Goal: Information Seeking & Learning: Learn about a topic

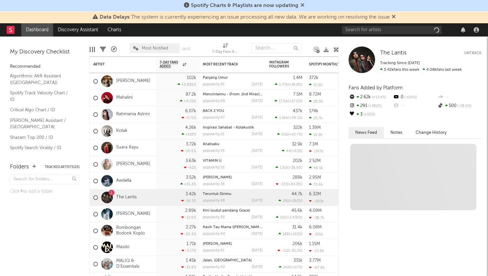
click at [301, 4] on icon at bounding box center [302, 4] width 4 height 5
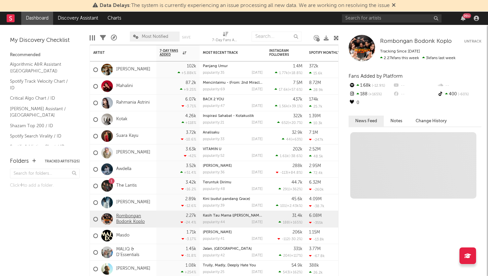
click at [130, 215] on link "Rombongan Bodonk Koplo" at bounding box center [134, 218] width 37 height 11
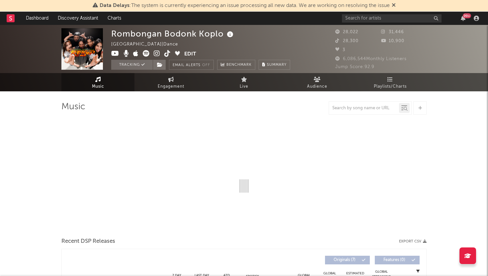
select select "1w"
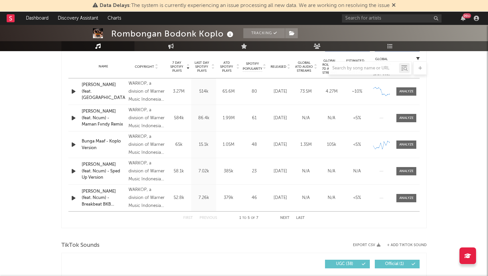
scroll to position [265, 0]
click at [282, 218] on button "Next" at bounding box center [284, 218] width 9 height 4
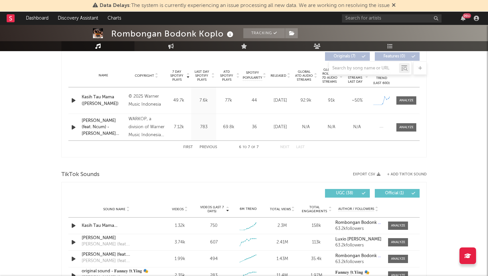
scroll to position [253, 0]
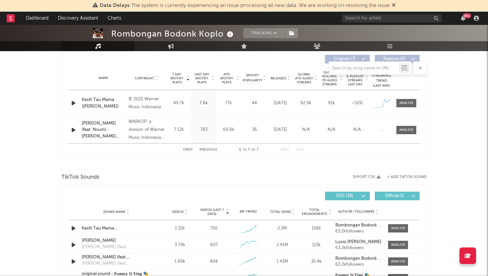
click at [190, 148] on div "First Previous 6 to 7 of 7 Next Last" at bounding box center [244, 149] width 122 height 13
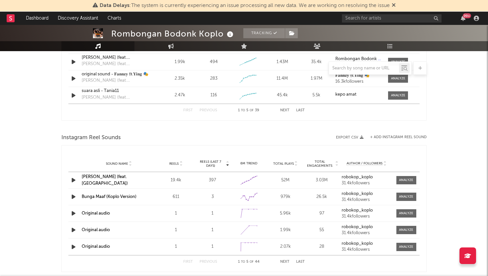
scroll to position [464, 0]
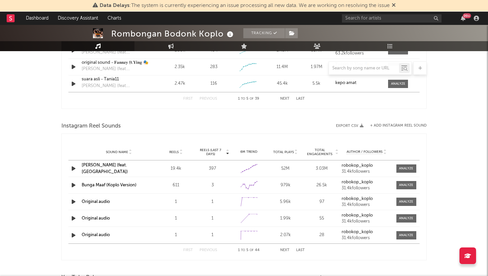
click at [283, 248] on button "Next" at bounding box center [284, 250] width 9 height 4
click at [190, 251] on button "First" at bounding box center [188, 250] width 10 height 4
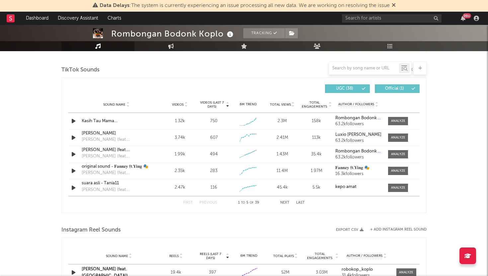
scroll to position [360, 0]
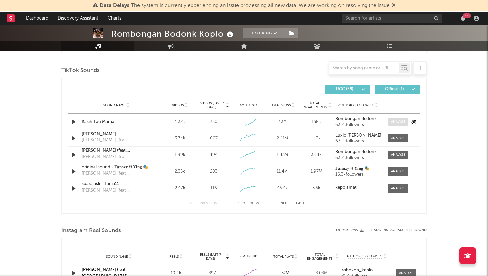
click at [401, 122] on div at bounding box center [398, 121] width 14 height 5
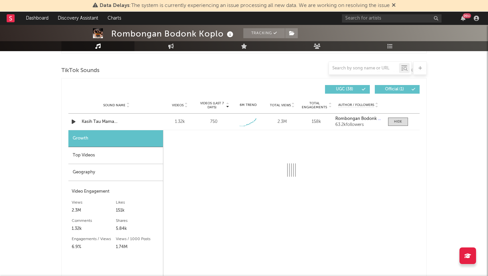
select select "1w"
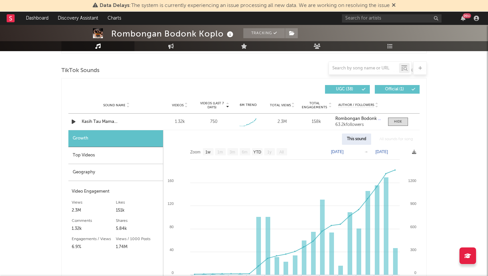
click at [143, 154] on div "Top Videos" at bounding box center [115, 155] width 95 height 17
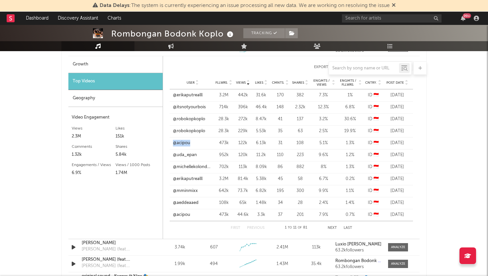
scroll to position [436, 0]
